Goal: Task Accomplishment & Management: Manage account settings

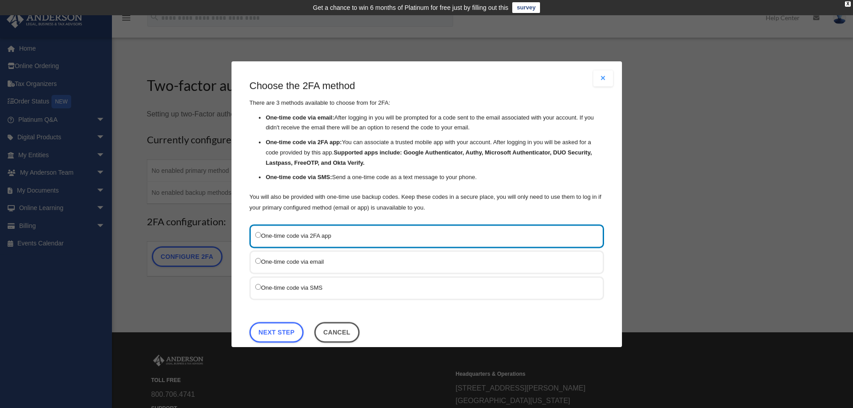
click at [255, 284] on div "One-time code via SMS" at bounding box center [426, 288] width 354 height 24
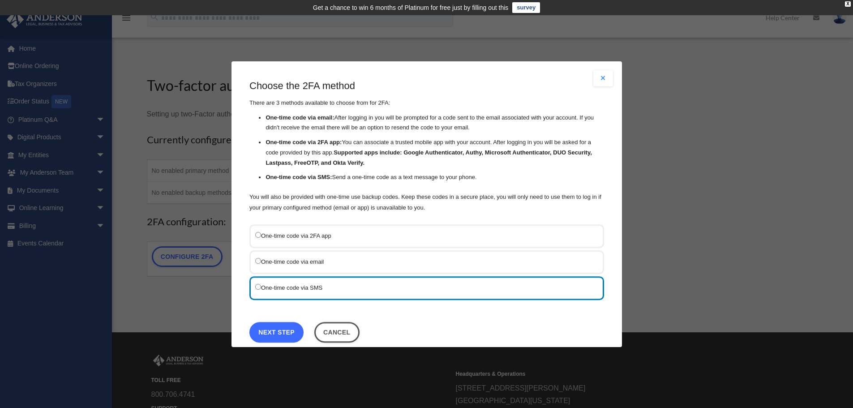
click at [277, 330] on link "Next Step" at bounding box center [276, 331] width 54 height 21
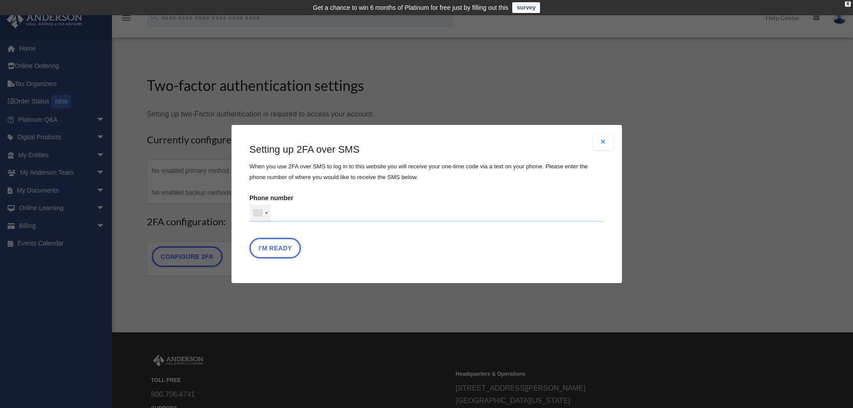
click at [267, 214] on div at bounding box center [260, 213] width 21 height 17
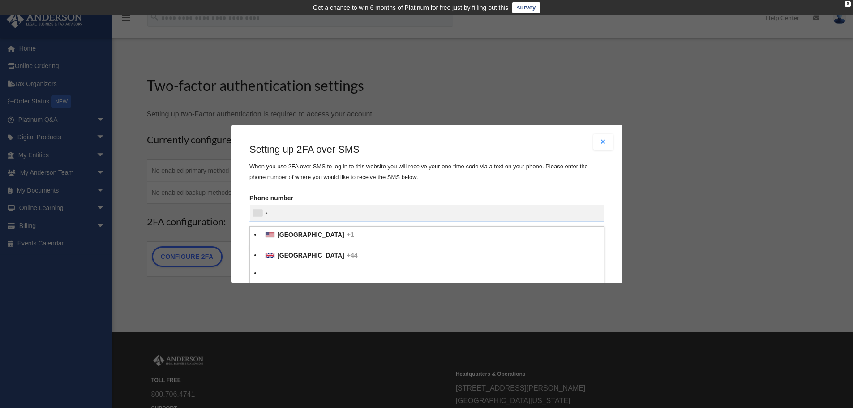
click at [267, 214] on div at bounding box center [427, 213] width 354 height 17
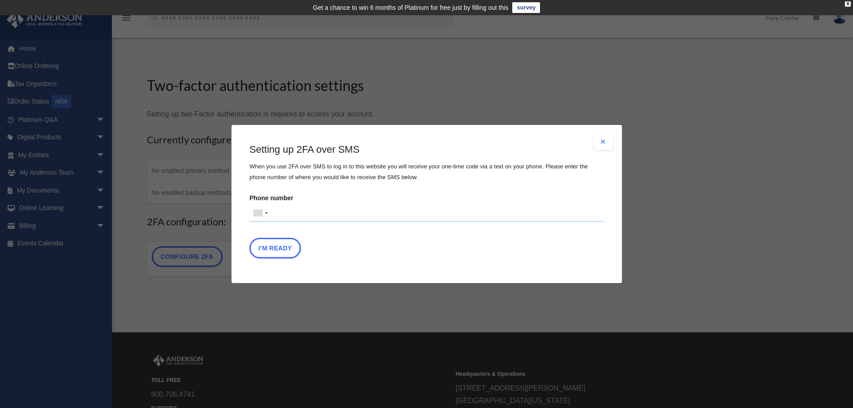
click at [279, 212] on input "Phone number [GEOGRAPHIC_DATA] +1 [GEOGRAPHIC_DATA] +44 [GEOGRAPHIC_DATA] (‫[GE…" at bounding box center [426, 213] width 354 height 18
type input "**********"
click at [273, 248] on button "I'm Ready" at bounding box center [274, 248] width 51 height 21
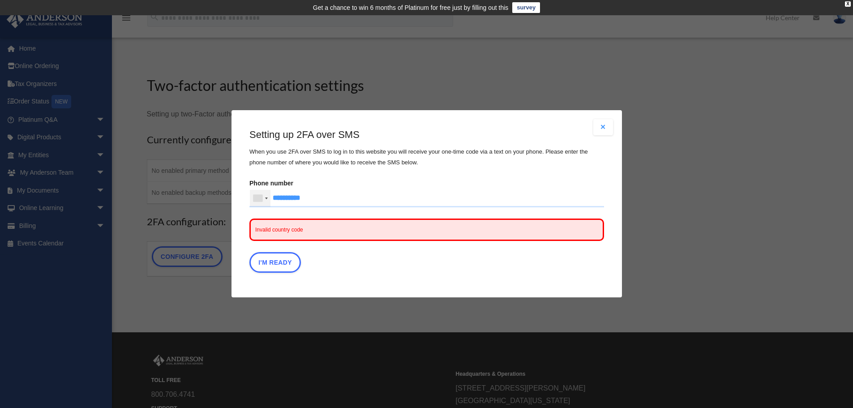
click at [267, 200] on div at bounding box center [260, 198] width 21 height 17
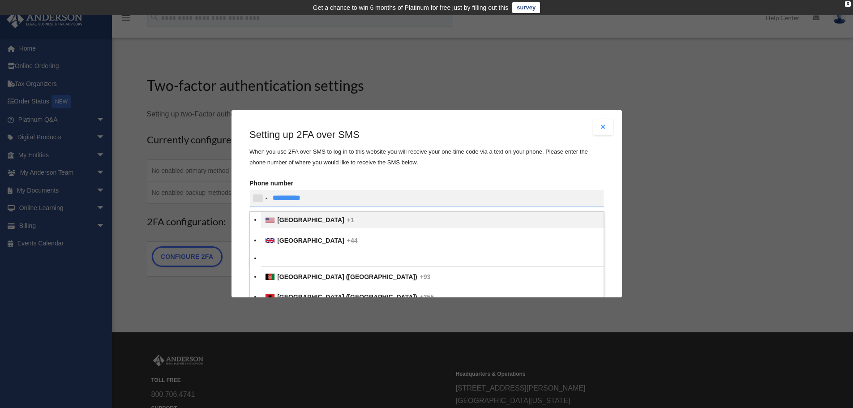
click at [270, 220] on div "List of countries" at bounding box center [269, 220] width 9 height 5
click at [0, 0] on input "Verification Code:" at bounding box center [0, 0] width 0 height 0
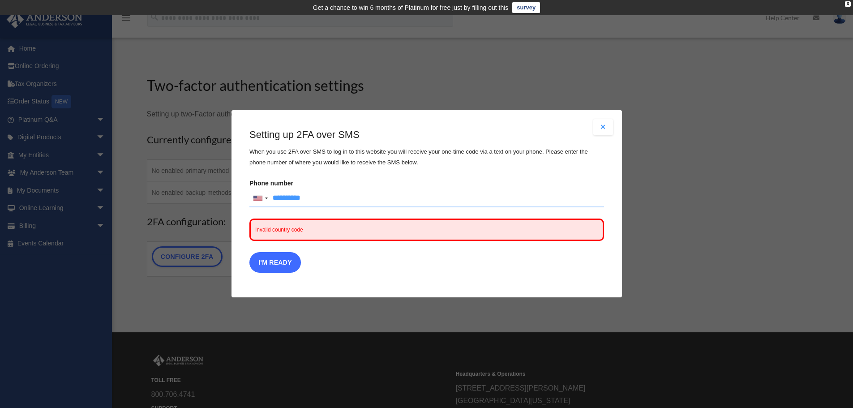
click at [286, 263] on button "I'm Ready" at bounding box center [274, 262] width 51 height 21
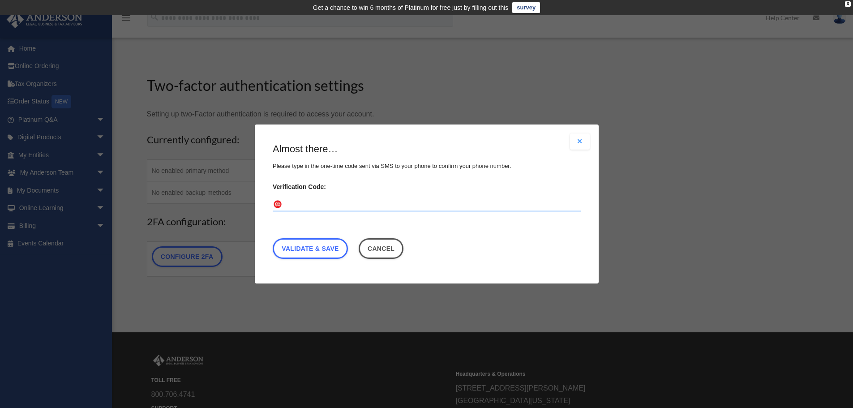
click at [331, 207] on input "Verification Code:" at bounding box center [427, 204] width 308 height 14
type input "******"
click at [342, 251] on link "Validate & Save" at bounding box center [310, 248] width 75 height 21
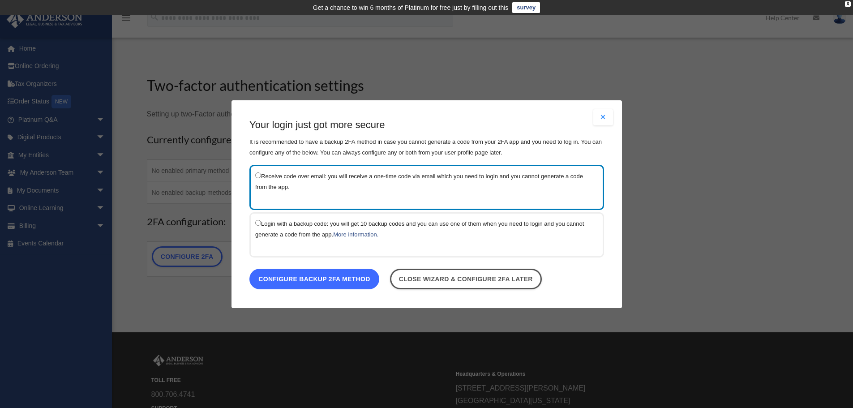
click at [358, 282] on link "Configure backup 2FA method" at bounding box center [314, 278] width 130 height 21
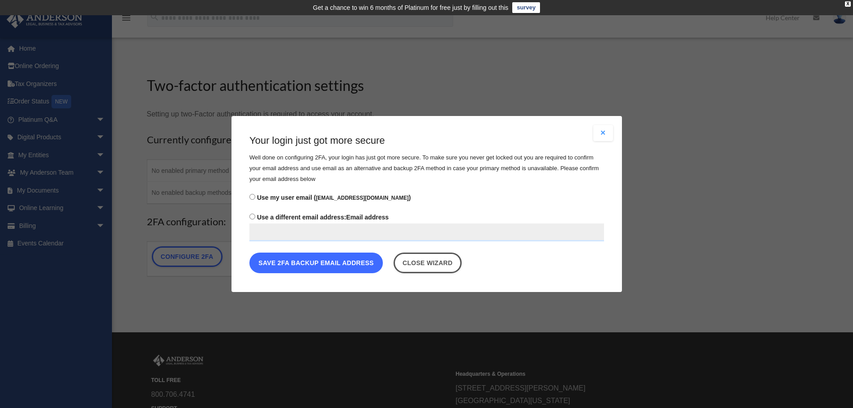
click at [343, 268] on button "Save 2FA backup email address" at bounding box center [315, 262] width 133 height 21
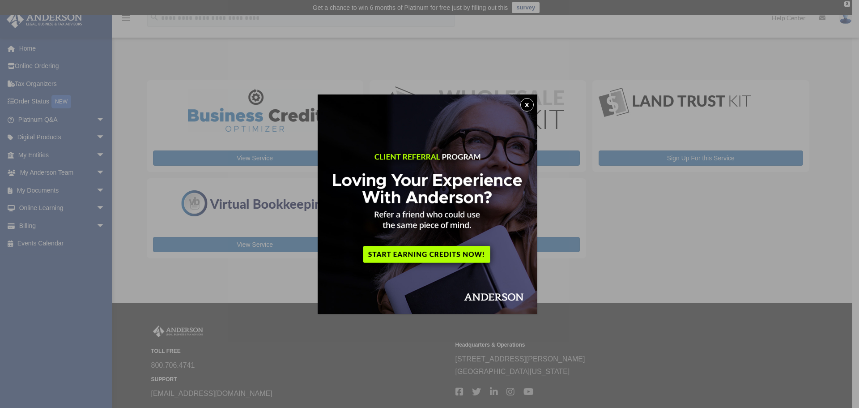
click at [530, 104] on button "x" at bounding box center [527, 104] width 13 height 13
